Goal: Check status: Check status

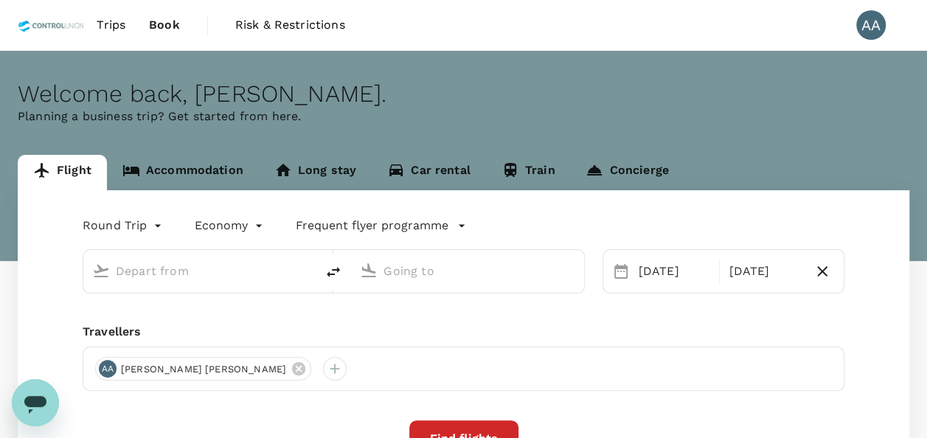
type input "[GEOGRAPHIC_DATA], [GEOGRAPHIC_DATA] (any)"
type input "Tawau (TWU)"
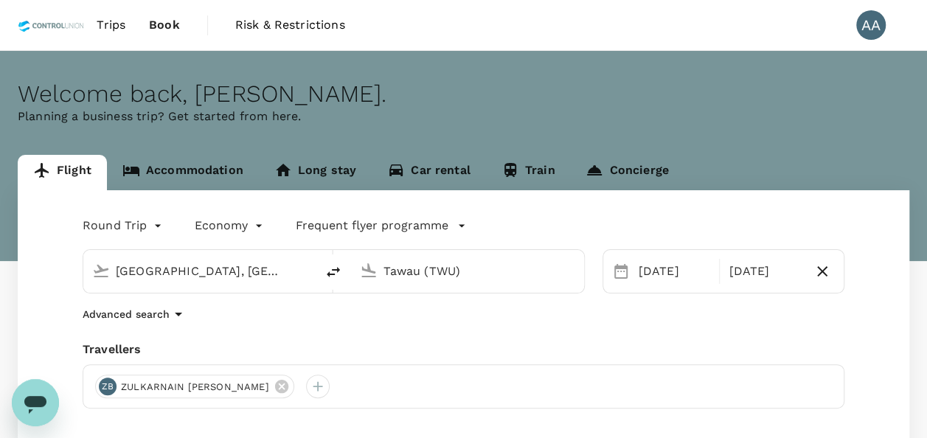
click at [164, 18] on span "Book" at bounding box center [164, 25] width 31 height 18
click at [165, 28] on span "Book" at bounding box center [164, 25] width 31 height 18
click at [95, 27] on link "Trips" at bounding box center [111, 25] width 52 height 50
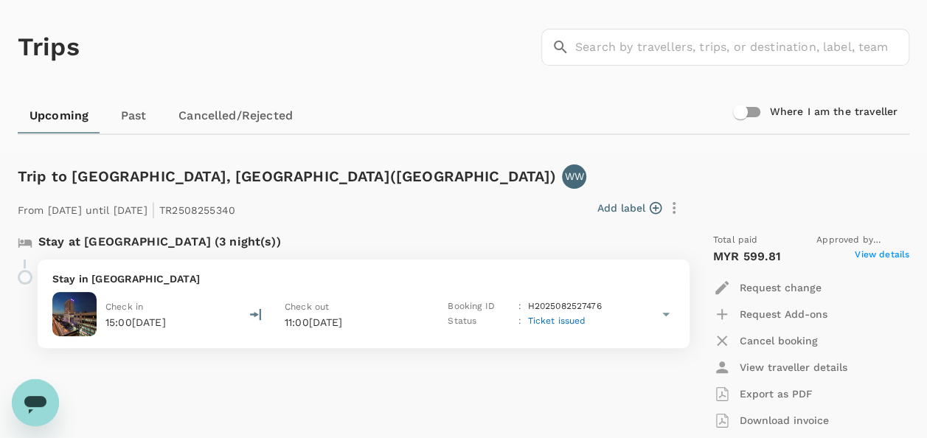
scroll to position [147, 0]
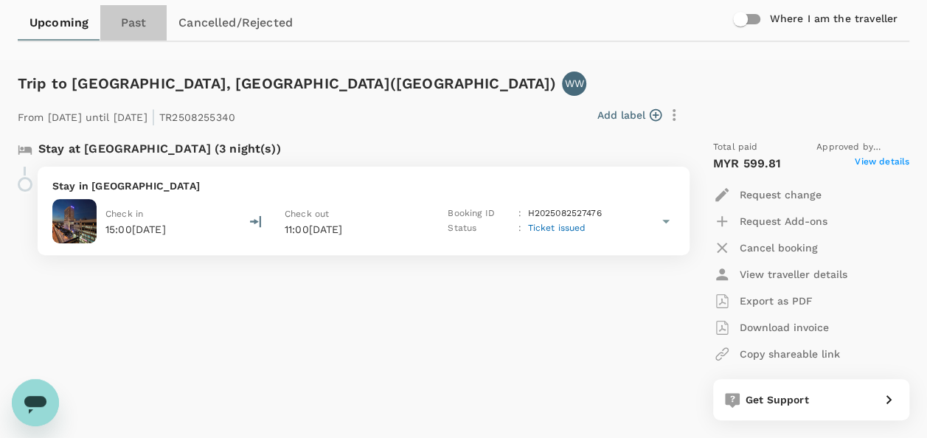
click at [128, 16] on link "Past" at bounding box center [133, 22] width 66 height 35
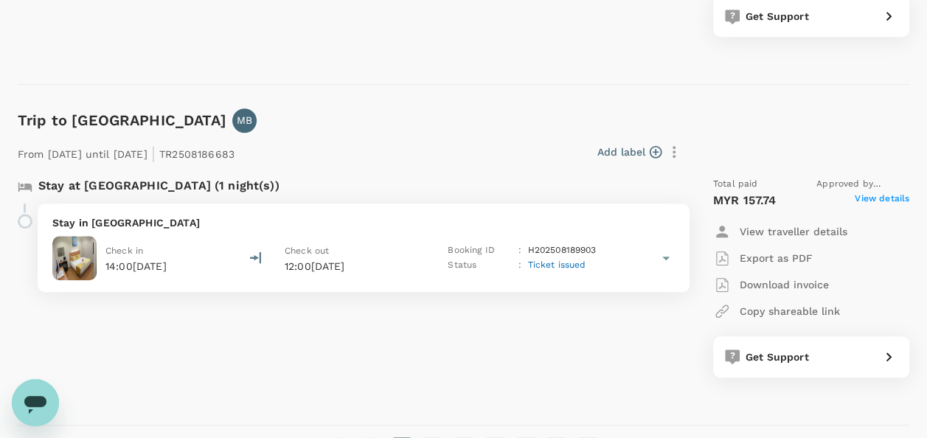
scroll to position [3317, 0]
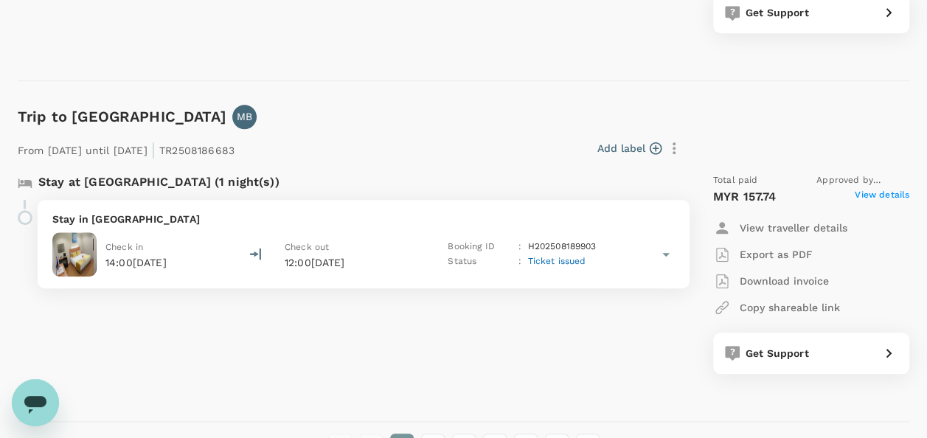
click at [870, 193] on span "View details" at bounding box center [881, 197] width 55 height 18
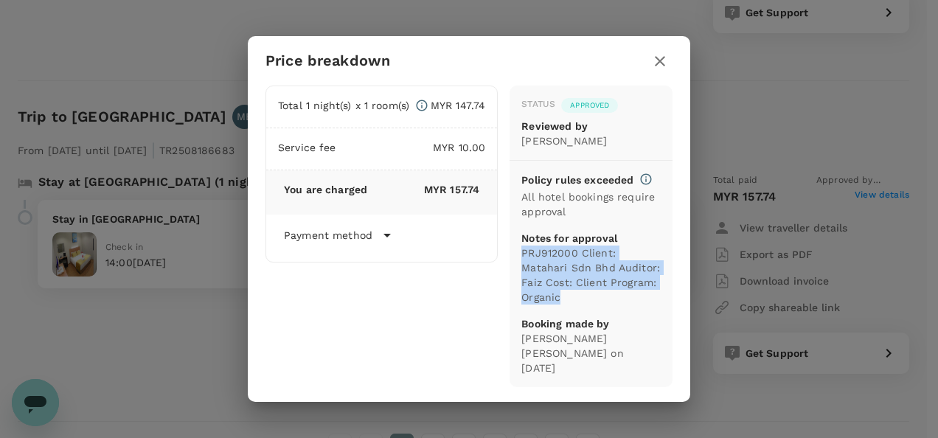
drag, startPoint x: 523, startPoint y: 268, endPoint x: 668, endPoint y: 316, distance: 152.9
click at [668, 316] on div "Status Approved Reviewed by Chathuranga Iroshan Deshapriya Policy rules exceede…" at bounding box center [590, 237] width 163 height 302
drag, startPoint x: 668, startPoint y: 316, endPoint x: 587, endPoint y: 299, distance: 82.7
copy p "PRJ912000 Client: Matahari Sdn Bhd Auditor: Faiz Cost: Client Program: Organic"
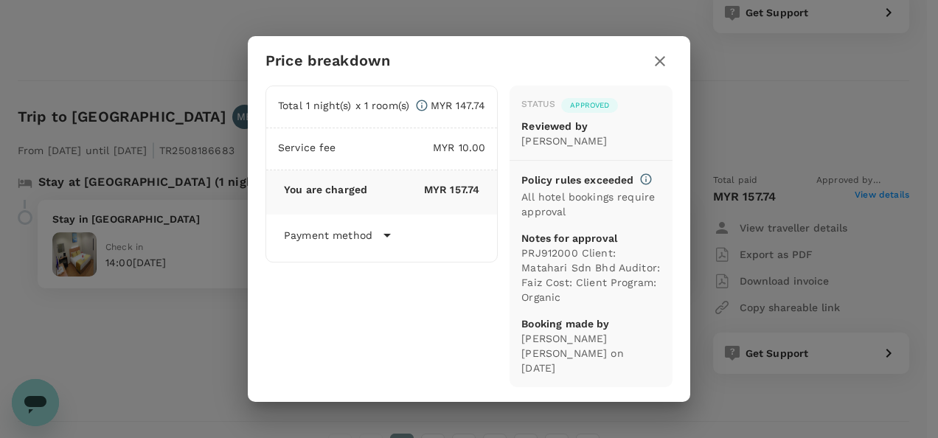
click at [177, 320] on div "Price breakdown Total 1 night(s) x 1 room(s) MYR 147.74 Service fee MYR 10.00 Y…" at bounding box center [469, 219] width 938 height 438
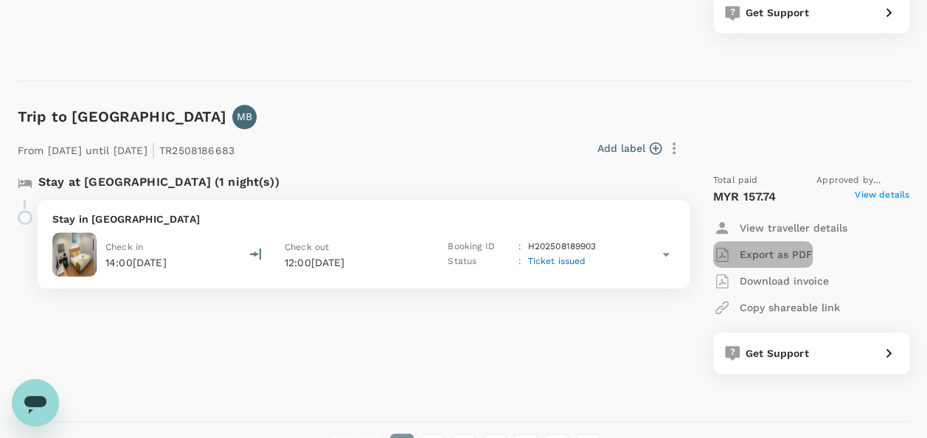
click at [792, 249] on p "Export as PDF" at bounding box center [775, 254] width 73 height 15
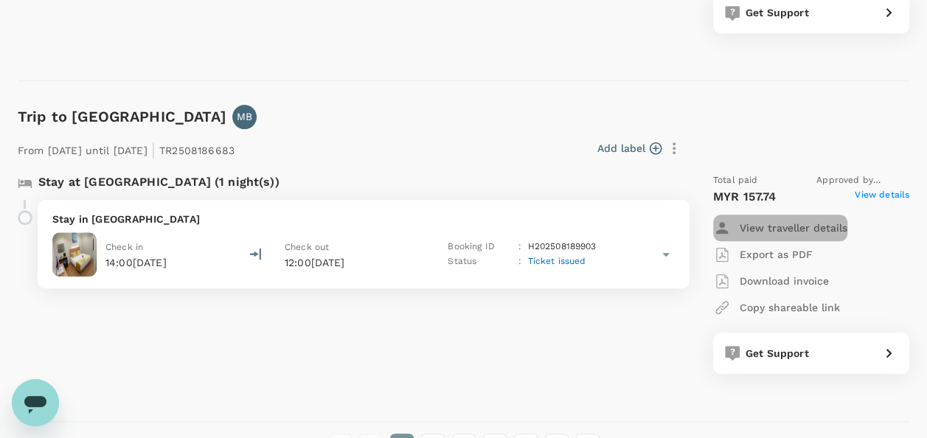
click at [753, 226] on p "View traveller details" at bounding box center [793, 227] width 108 height 15
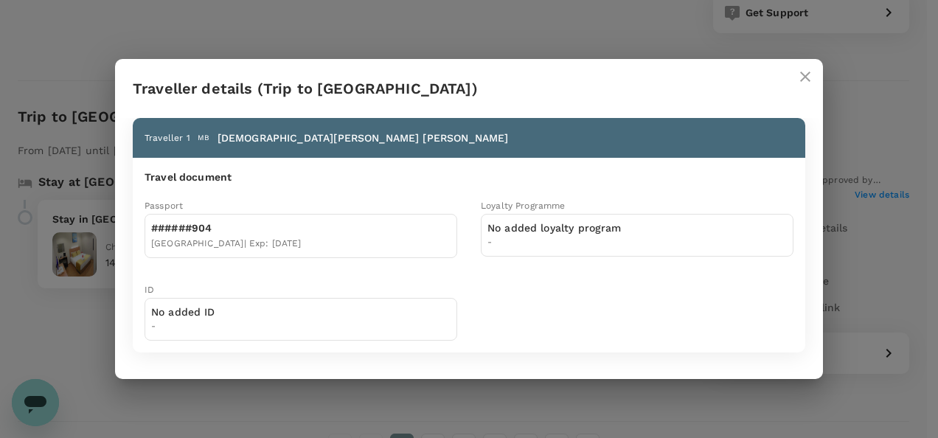
click at [799, 72] on icon "close" at bounding box center [805, 77] width 18 height 18
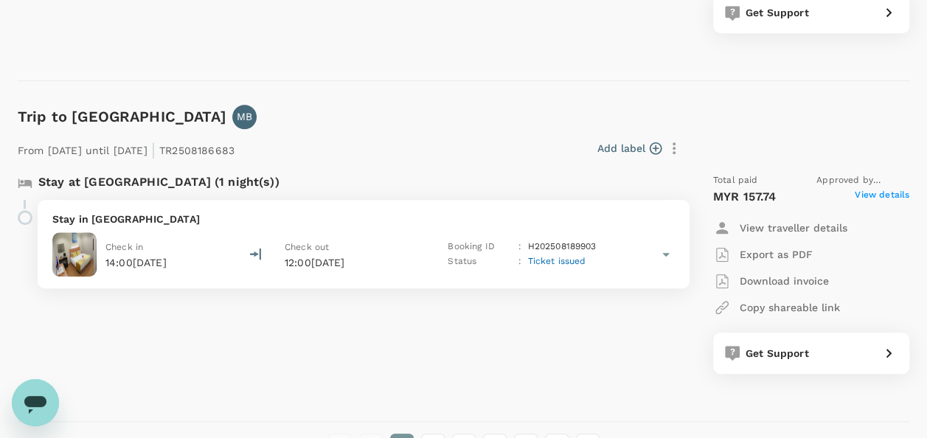
click at [879, 189] on span "View details" at bounding box center [881, 197] width 55 height 18
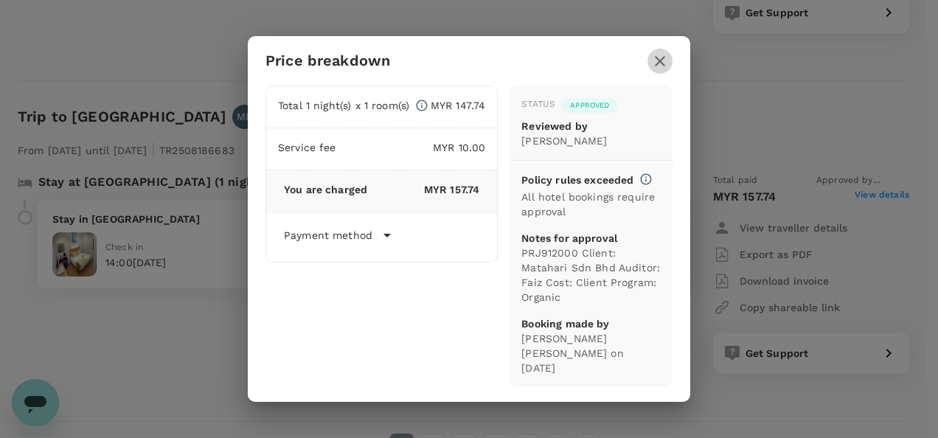
click at [658, 62] on icon "button" at bounding box center [660, 61] width 10 height 10
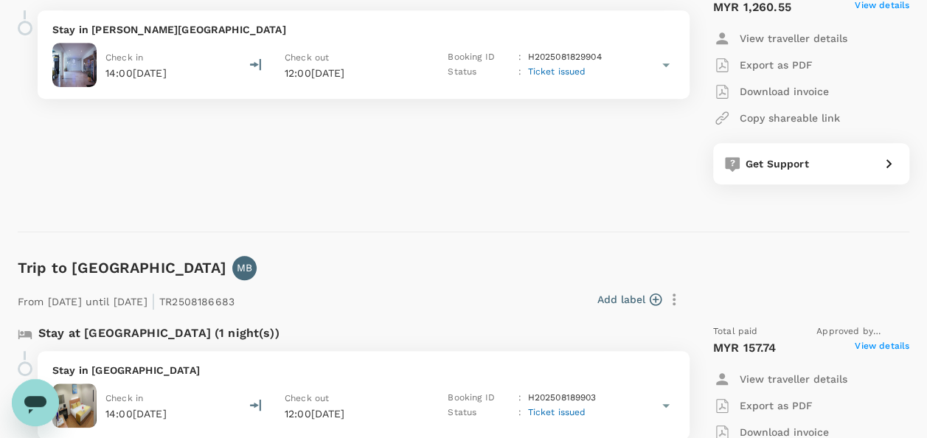
scroll to position [3419, 0]
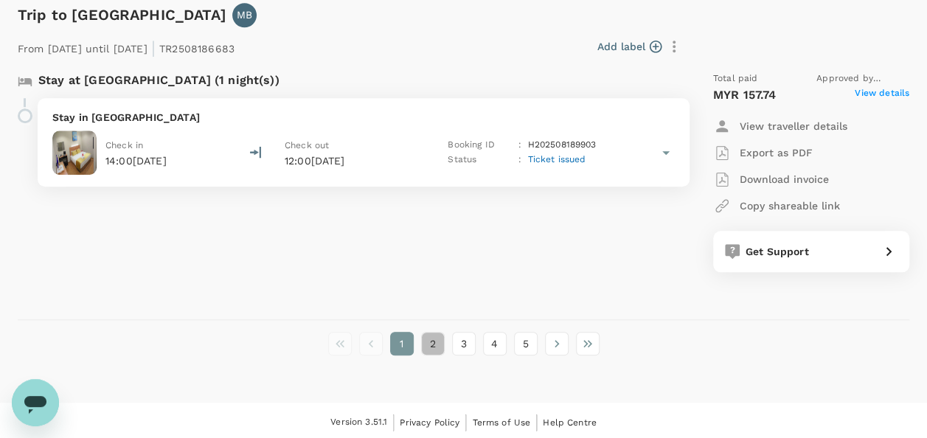
click at [435, 336] on button "2" at bounding box center [433, 344] width 24 height 24
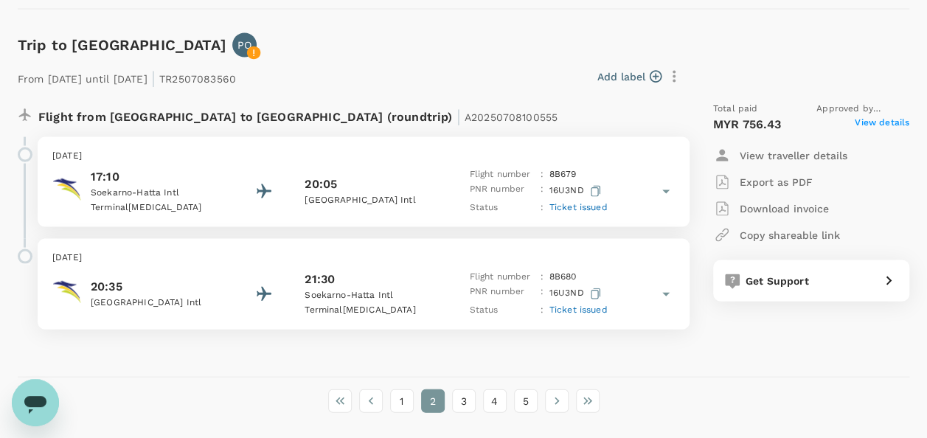
scroll to position [4288, 0]
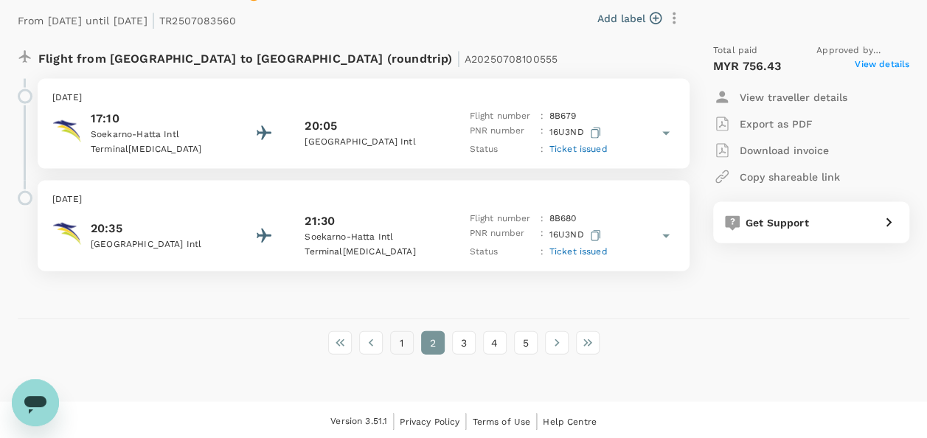
click at [400, 333] on button "1" at bounding box center [402, 343] width 24 height 24
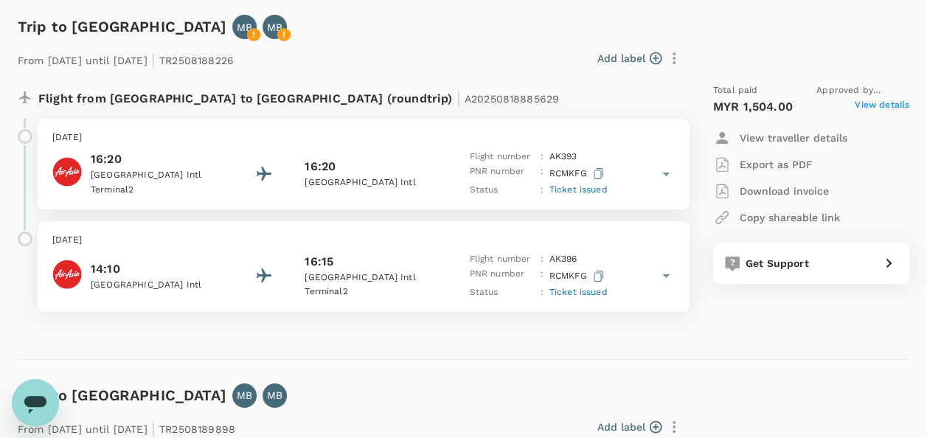
scroll to position [2728, 0]
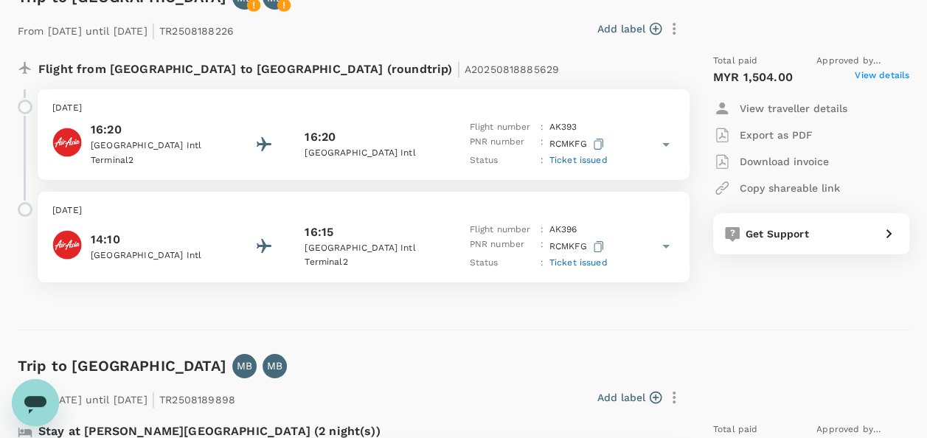
click at [888, 78] on span "View details" at bounding box center [881, 78] width 55 height 18
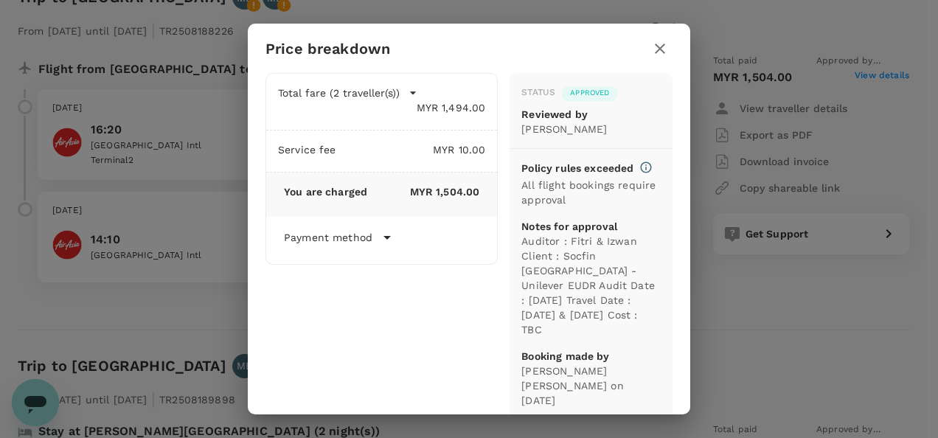
click at [510, 256] on div "Status Approved Reviewed by Chathuranga Iroshan Deshapriya Policy rules exceede…" at bounding box center [590, 246] width 163 height 346
click at [775, 330] on div "Price breakdown Total fare (2 traveller(s)) MYR 1,494.00 Air fare MYR 1,113.56 …" at bounding box center [469, 219] width 938 height 438
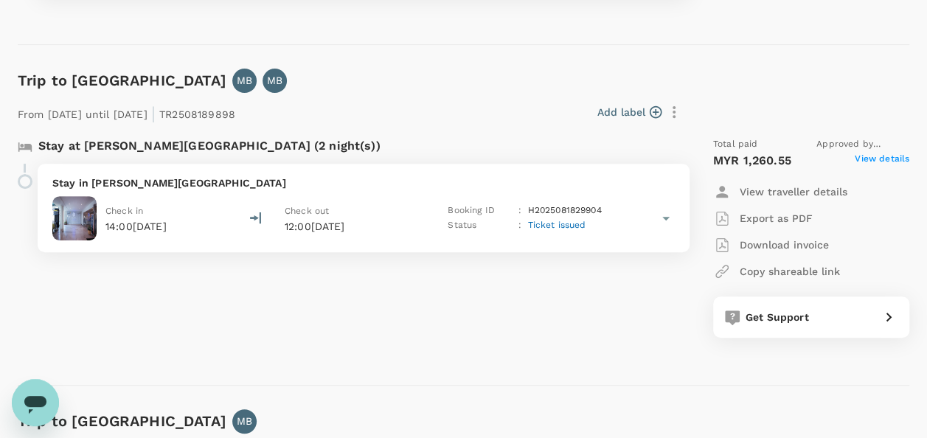
scroll to position [3023, 0]
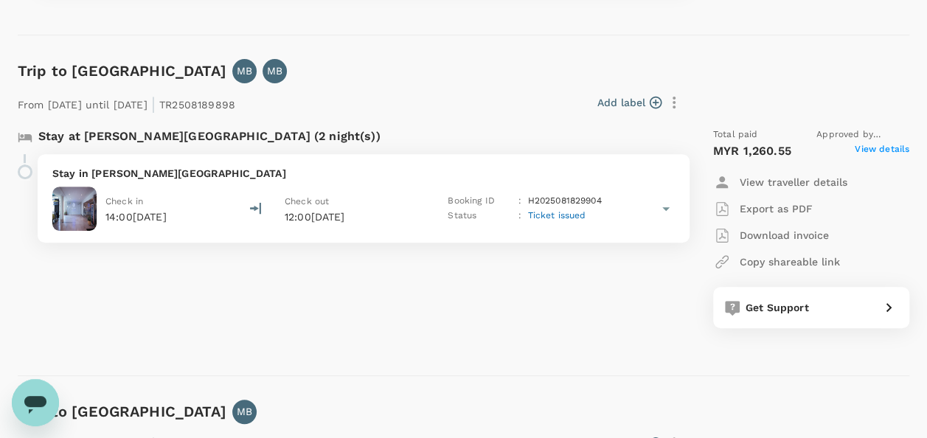
click at [863, 144] on span "View details" at bounding box center [881, 151] width 55 height 18
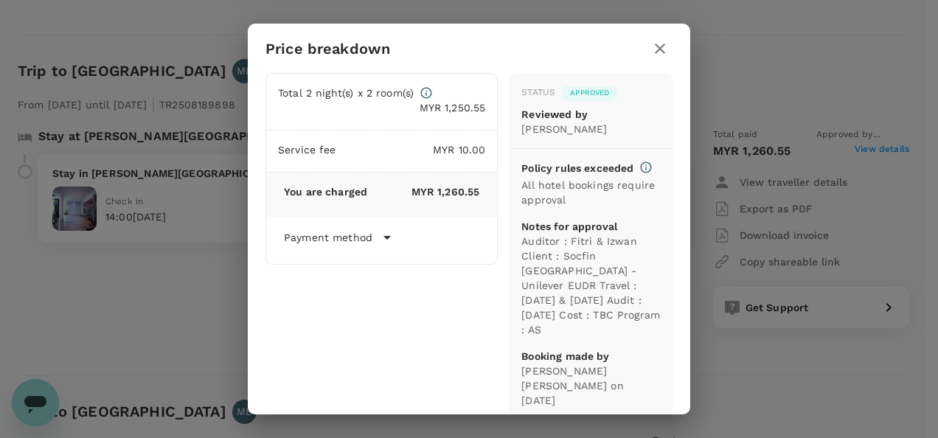
drag, startPoint x: 671, startPoint y: 51, endPoint x: 663, endPoint y: 52, distance: 8.1
click at [671, 51] on button "button" at bounding box center [659, 48] width 25 height 25
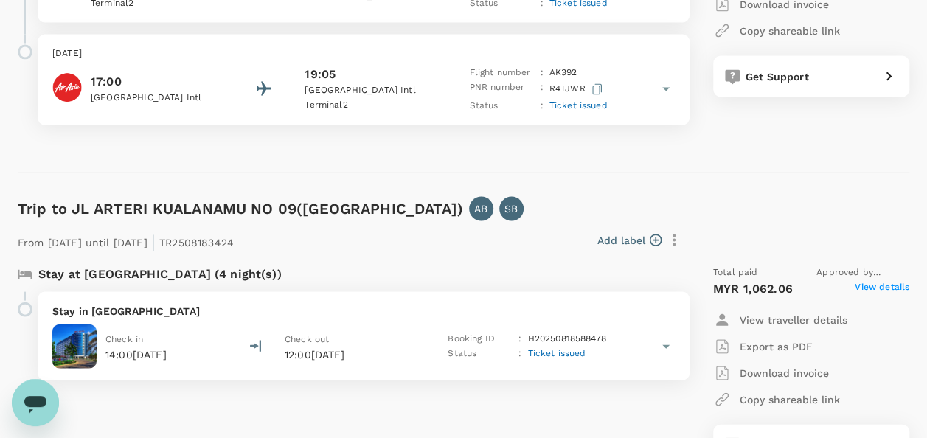
scroll to position [1548, 0]
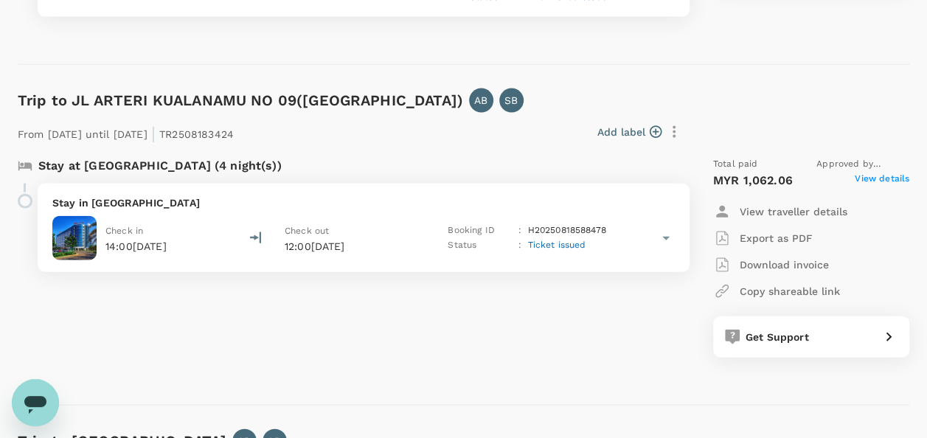
click at [871, 175] on span "View details" at bounding box center [881, 181] width 55 height 18
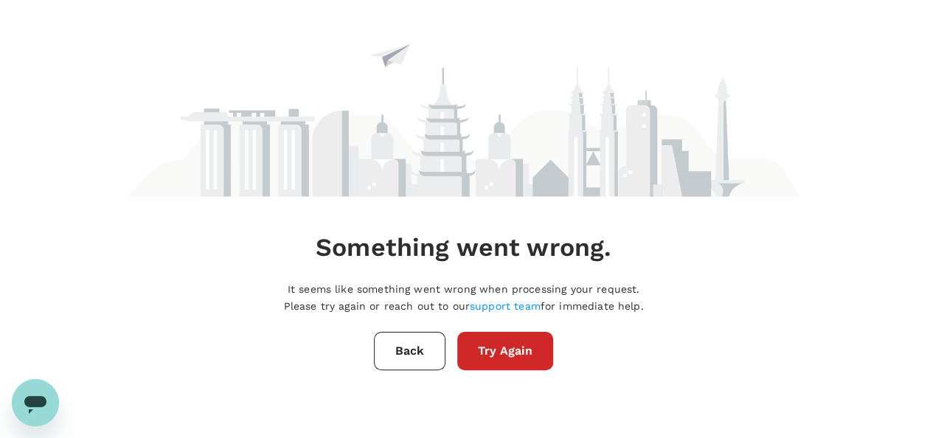
scroll to position [0, 0]
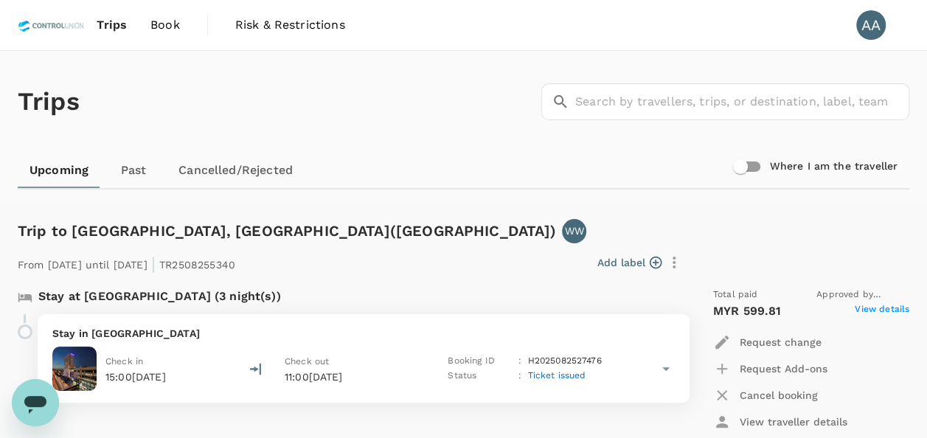
click at [147, 168] on link "Past" at bounding box center [133, 170] width 66 height 35
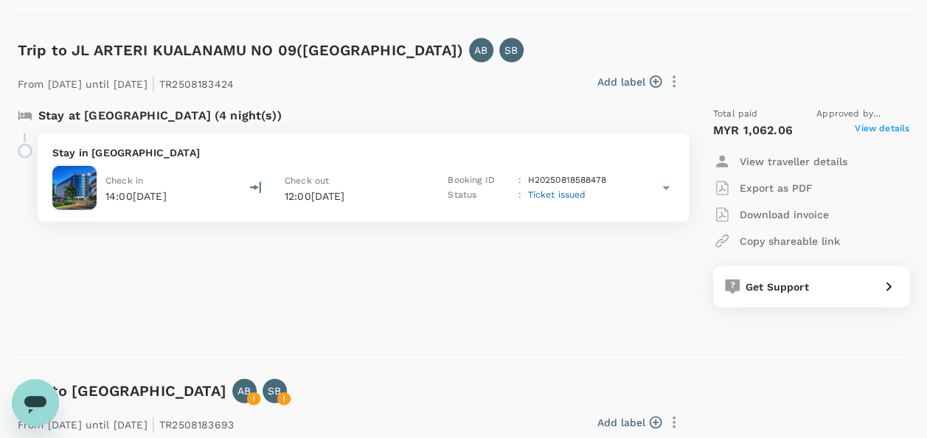
scroll to position [1622, 0]
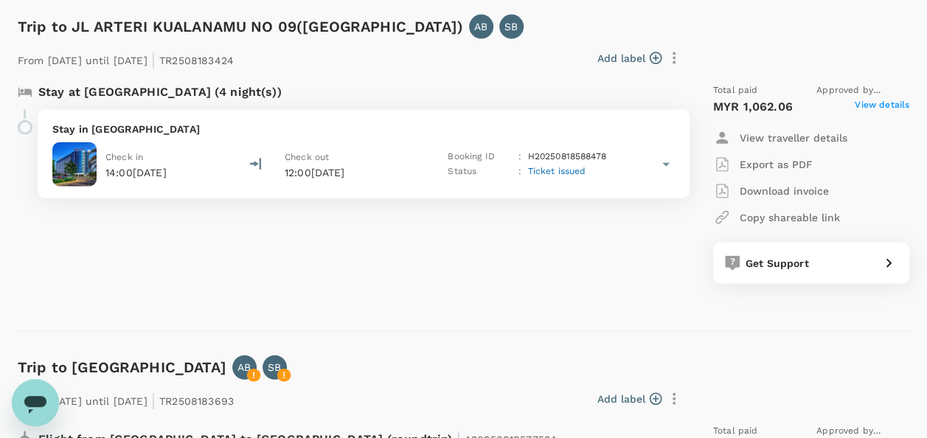
click at [875, 93] on span "Approved by Muhammad Hariz Bin Abdul Rahman" at bounding box center [862, 90] width 93 height 15
click at [876, 105] on span "View details" at bounding box center [881, 107] width 55 height 18
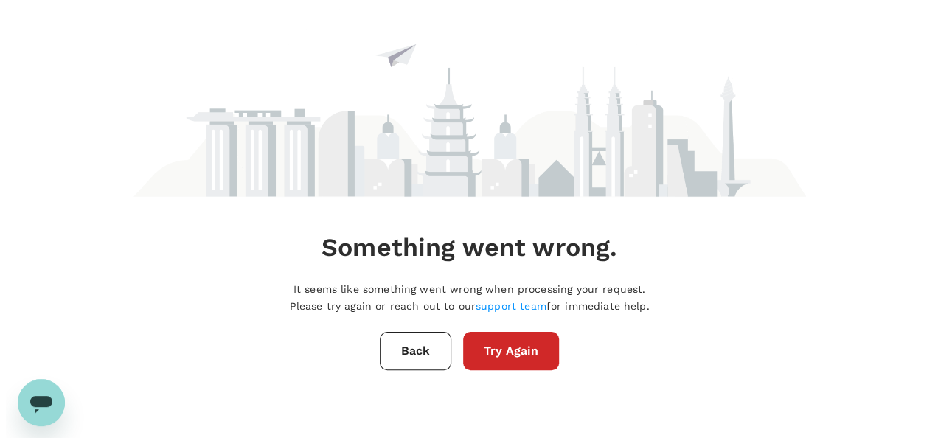
scroll to position [0, 0]
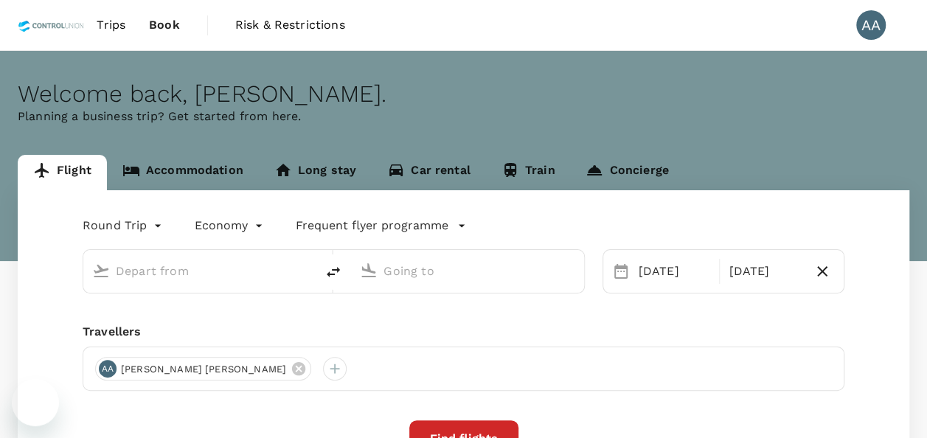
type input "[GEOGRAPHIC_DATA], [GEOGRAPHIC_DATA] (any)"
type input "Tawau (TWU)"
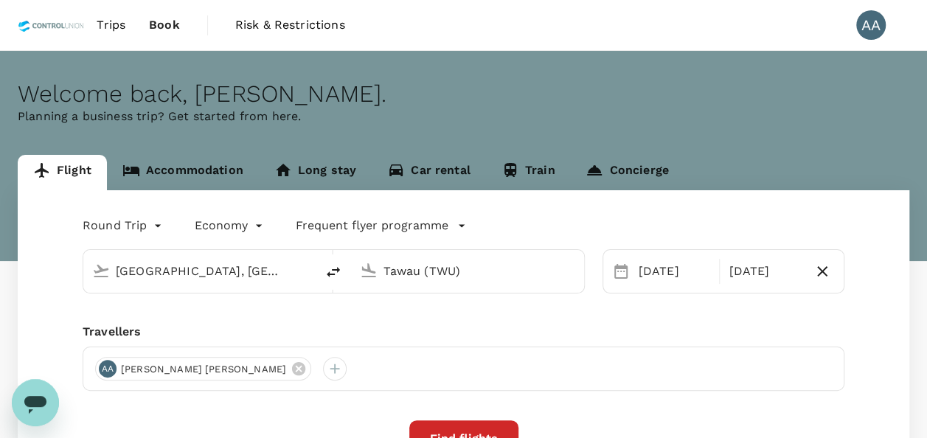
click at [156, 24] on span "Book" at bounding box center [164, 25] width 31 height 18
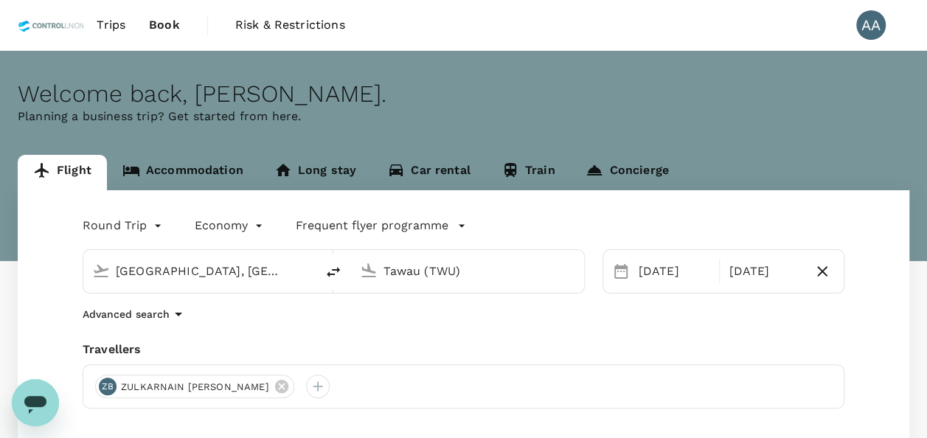
click at [153, 22] on span "Book" at bounding box center [164, 25] width 31 height 18
click at [109, 14] on link "Trips" at bounding box center [111, 25] width 52 height 50
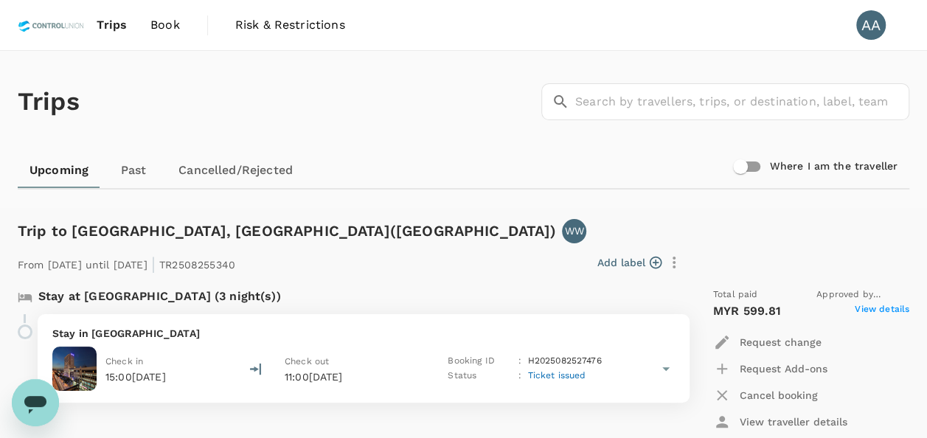
click at [136, 171] on link "Past" at bounding box center [133, 170] width 66 height 35
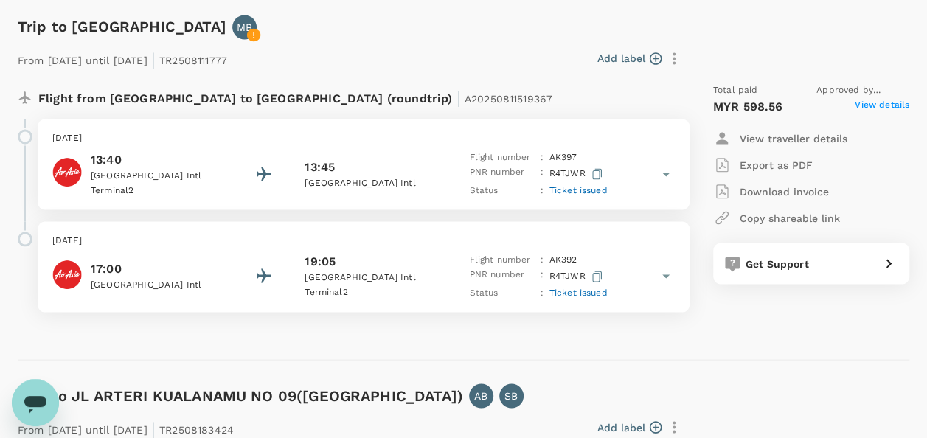
scroll to position [1548, 0]
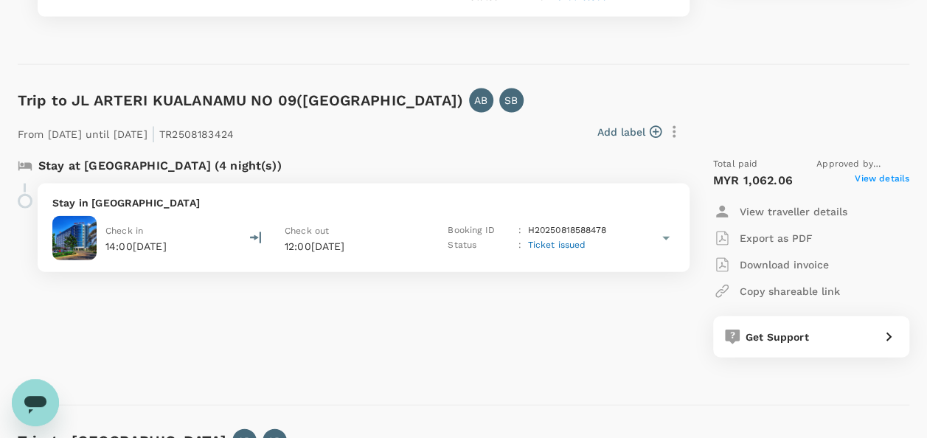
click at [867, 180] on span "View details" at bounding box center [881, 181] width 55 height 18
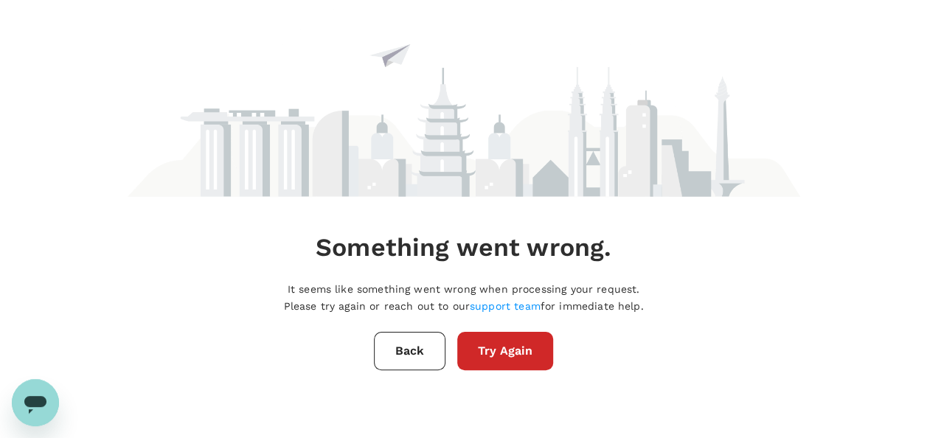
scroll to position [0, 0]
click at [399, 354] on button "Back" at bounding box center [416, 351] width 72 height 38
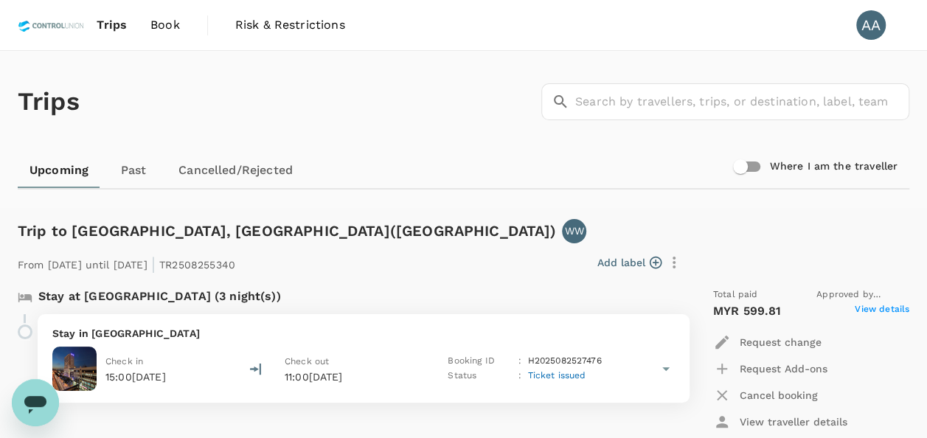
scroll to position [74, 0]
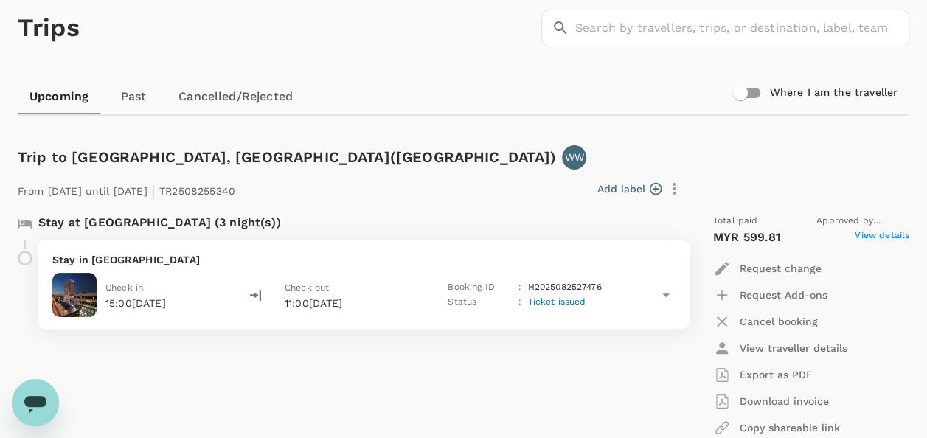
click at [888, 235] on span "View details" at bounding box center [881, 238] width 55 height 18
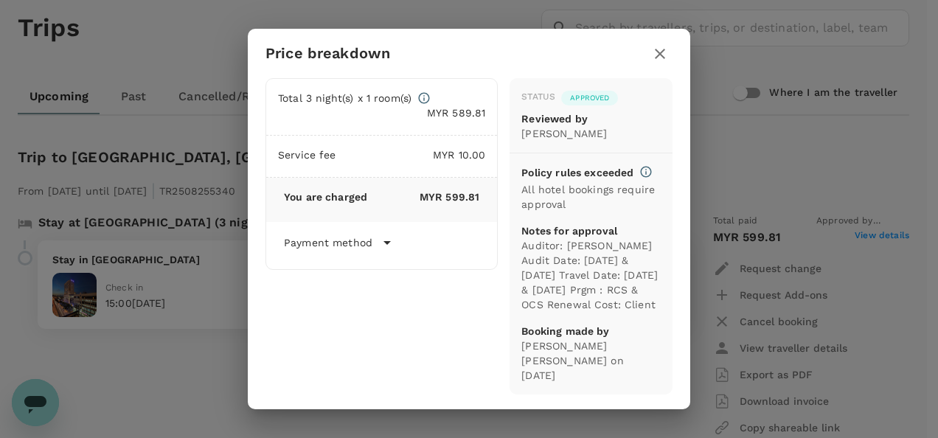
click at [621, 312] on p "Auditor: [PERSON_NAME] Audit Date: [DATE] & [DATE] Travel Date: [DATE] & [DATE]…" at bounding box center [590, 275] width 139 height 74
click at [668, 55] on icon "button" at bounding box center [660, 54] width 18 height 18
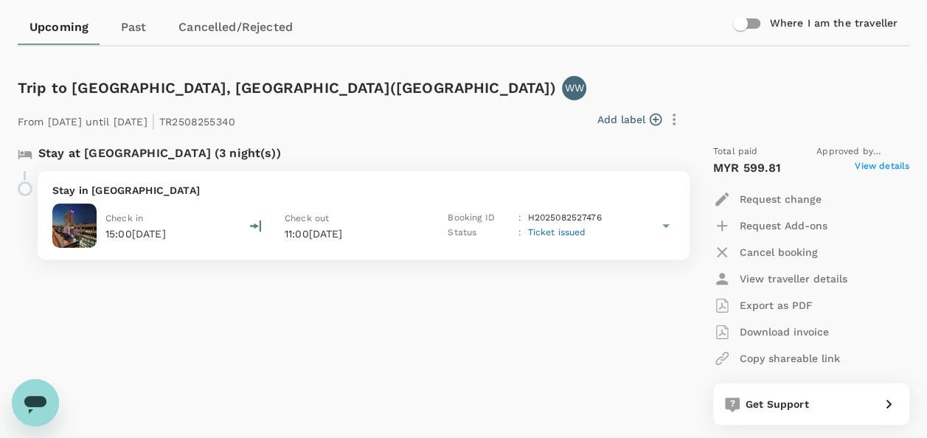
scroll to position [0, 0]
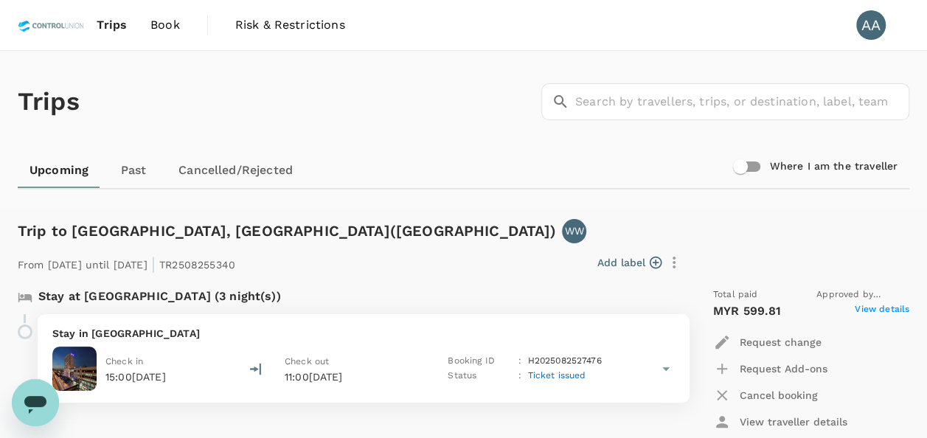
click at [126, 170] on link "Past" at bounding box center [133, 170] width 66 height 35
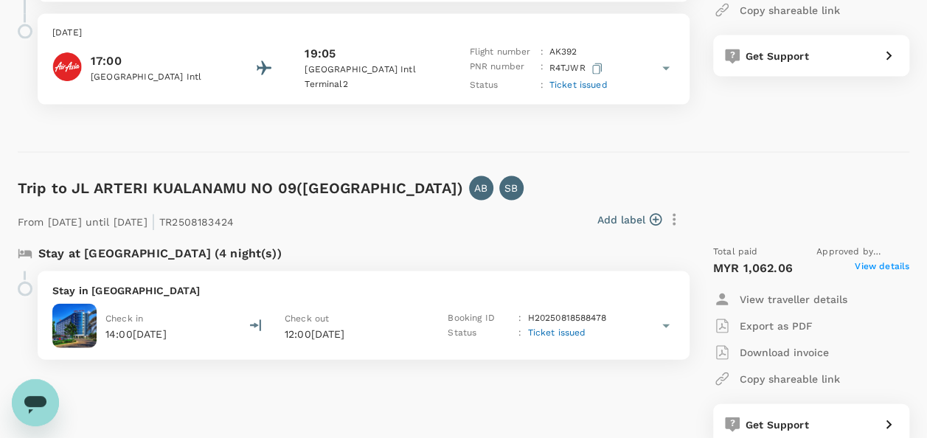
scroll to position [1622, 0]
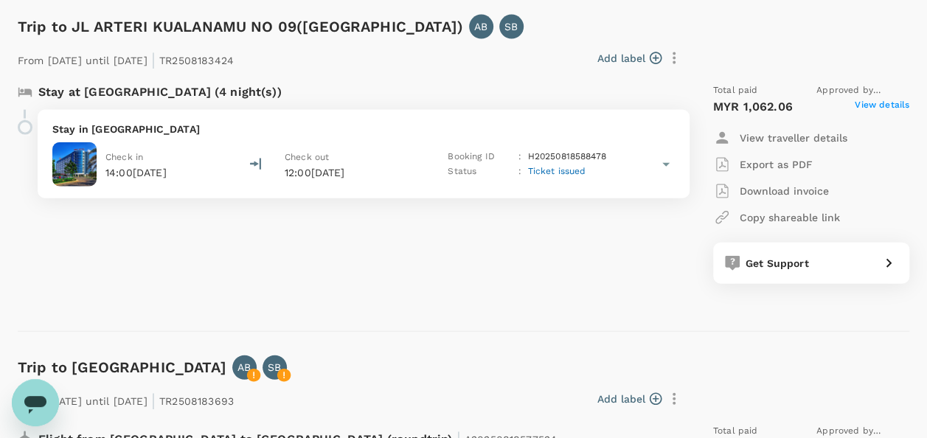
click at [864, 99] on span "View details" at bounding box center [881, 107] width 55 height 18
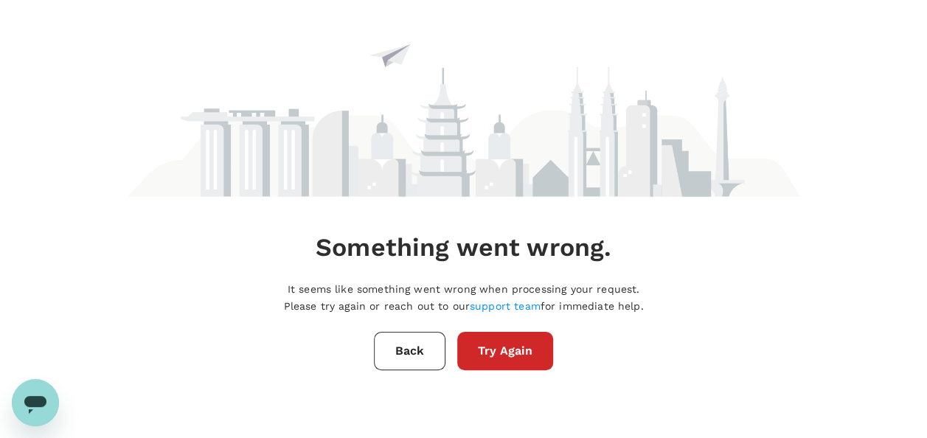
scroll to position [0, 0]
click at [417, 345] on button "Back" at bounding box center [416, 351] width 72 height 38
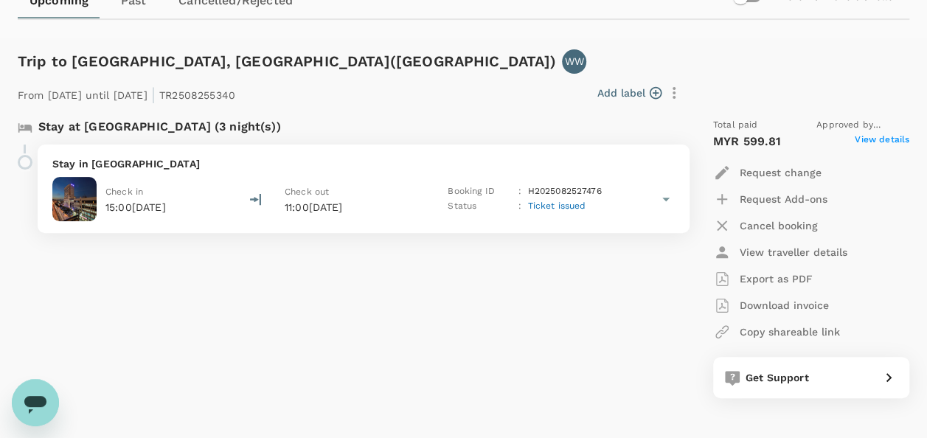
scroll to position [147, 0]
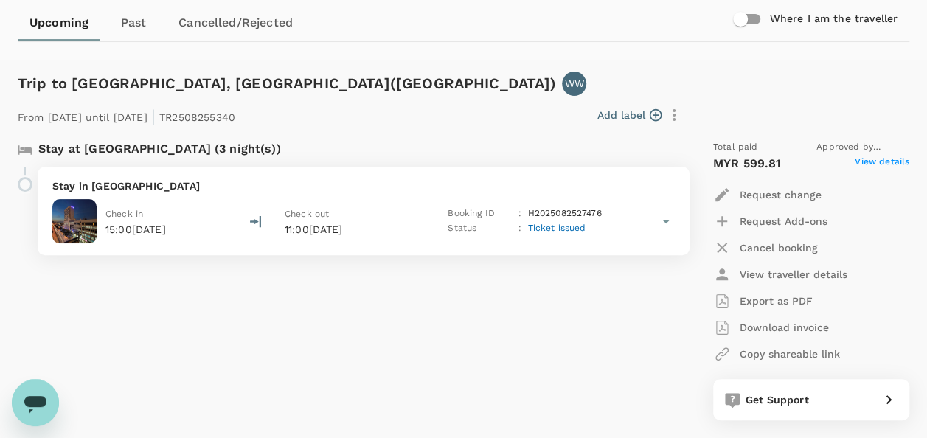
click at [130, 13] on link "Past" at bounding box center [133, 22] width 66 height 35
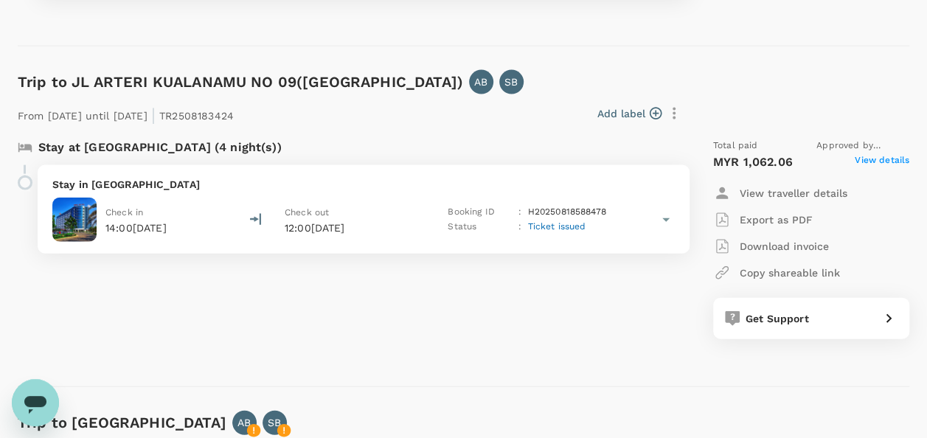
scroll to position [1622, 0]
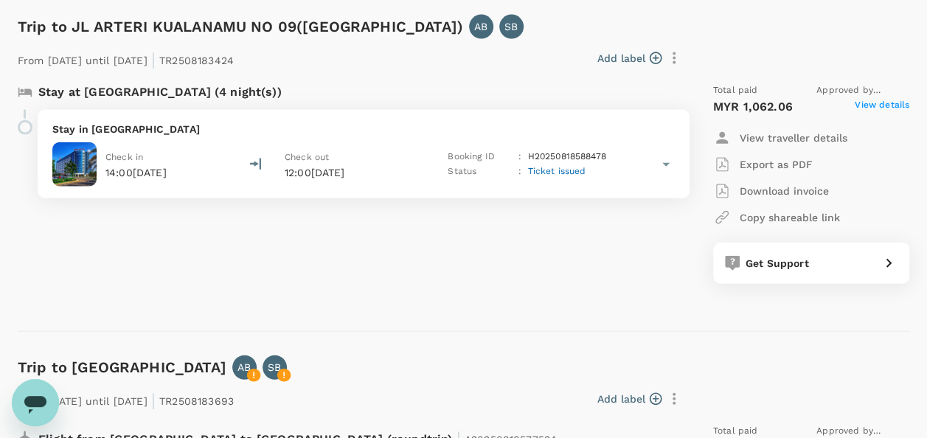
click at [875, 108] on span "View details" at bounding box center [881, 107] width 55 height 18
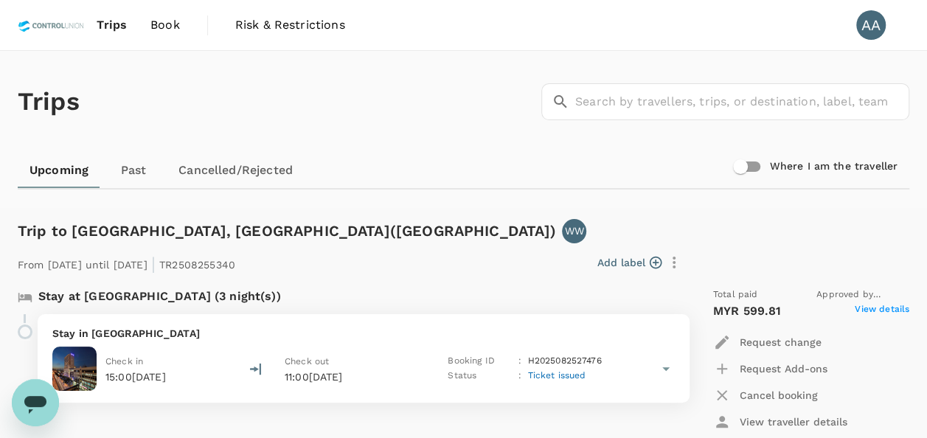
click at [134, 167] on link "Past" at bounding box center [133, 170] width 66 height 35
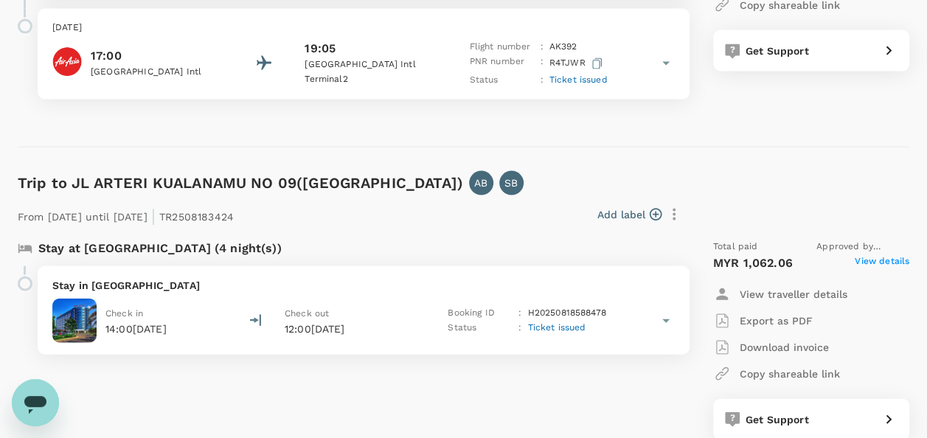
scroll to position [1474, 0]
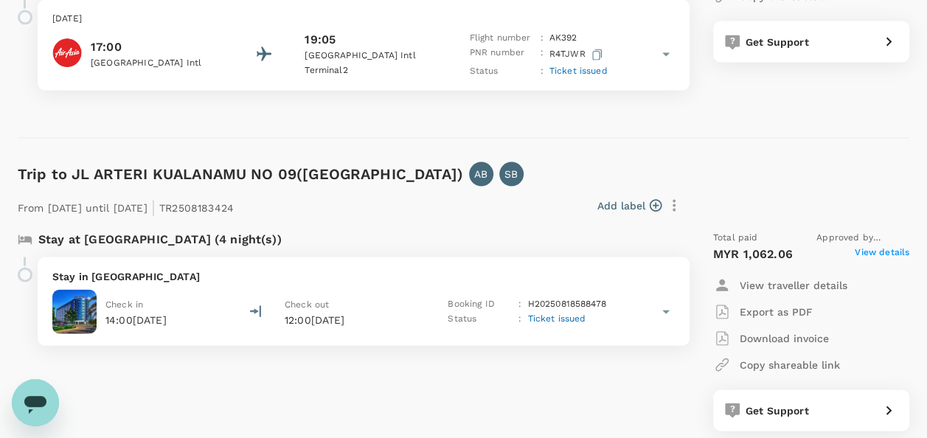
click at [767, 316] on p "Export as PDF" at bounding box center [775, 311] width 73 height 15
click at [866, 254] on span "View details" at bounding box center [881, 254] width 55 height 18
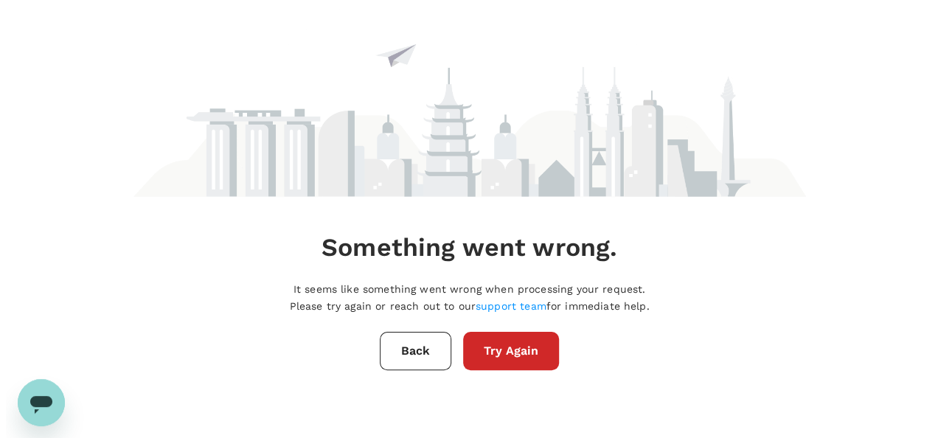
scroll to position [0, 0]
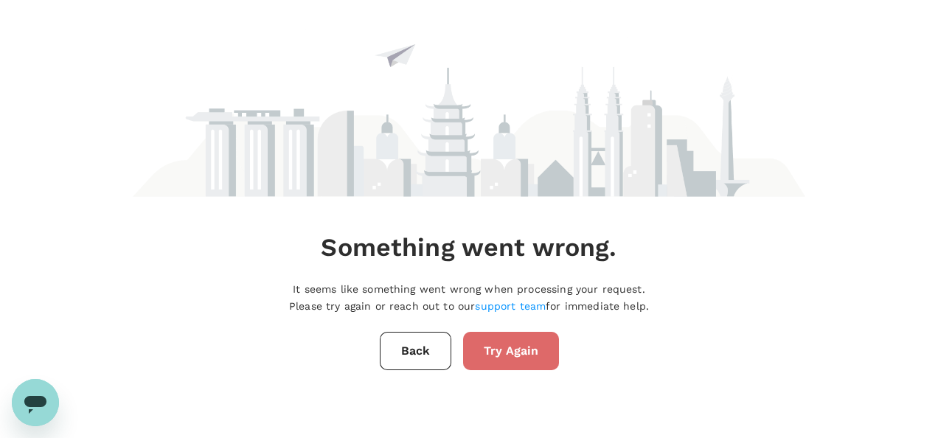
click at [521, 345] on button "Try Again" at bounding box center [511, 351] width 96 height 38
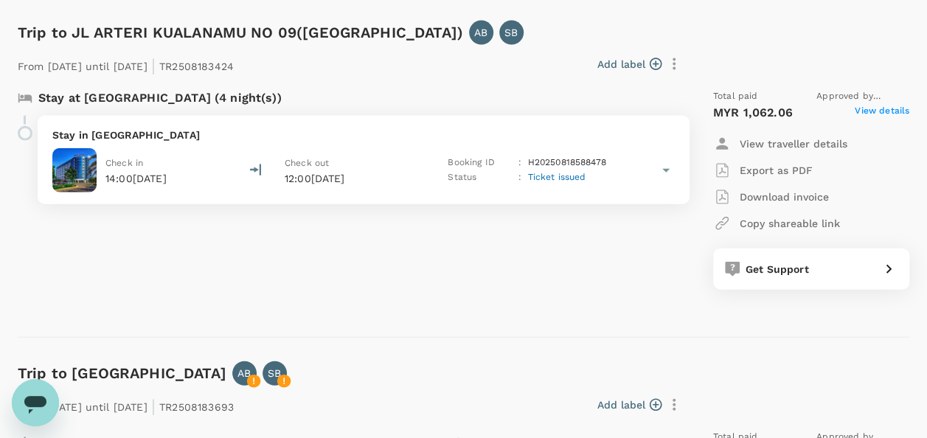
scroll to position [1622, 0]
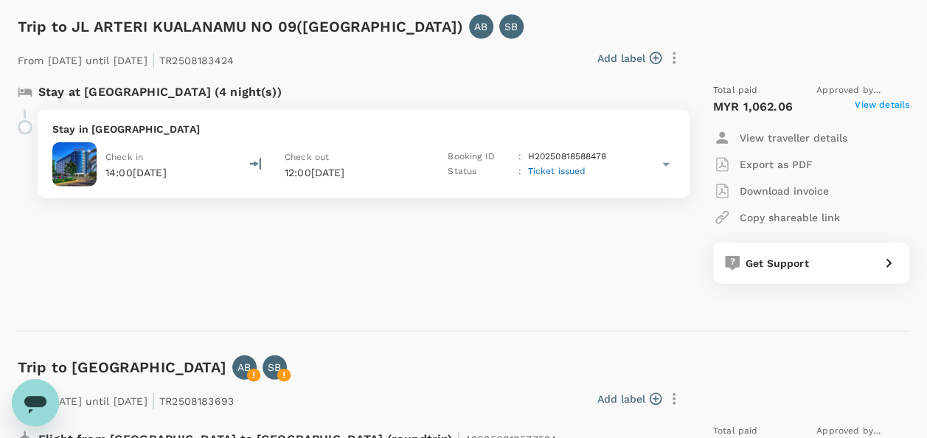
click at [871, 106] on span "View details" at bounding box center [881, 107] width 55 height 18
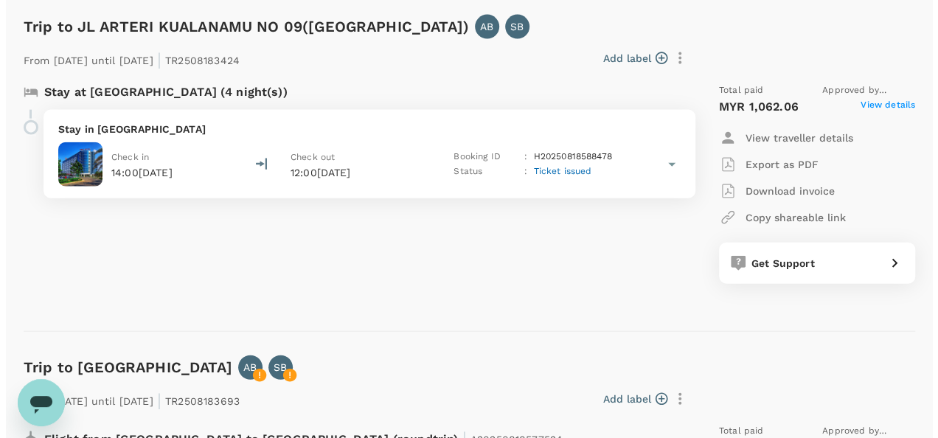
scroll to position [0, 0]
